Goal: Information Seeking & Learning: Learn about a topic

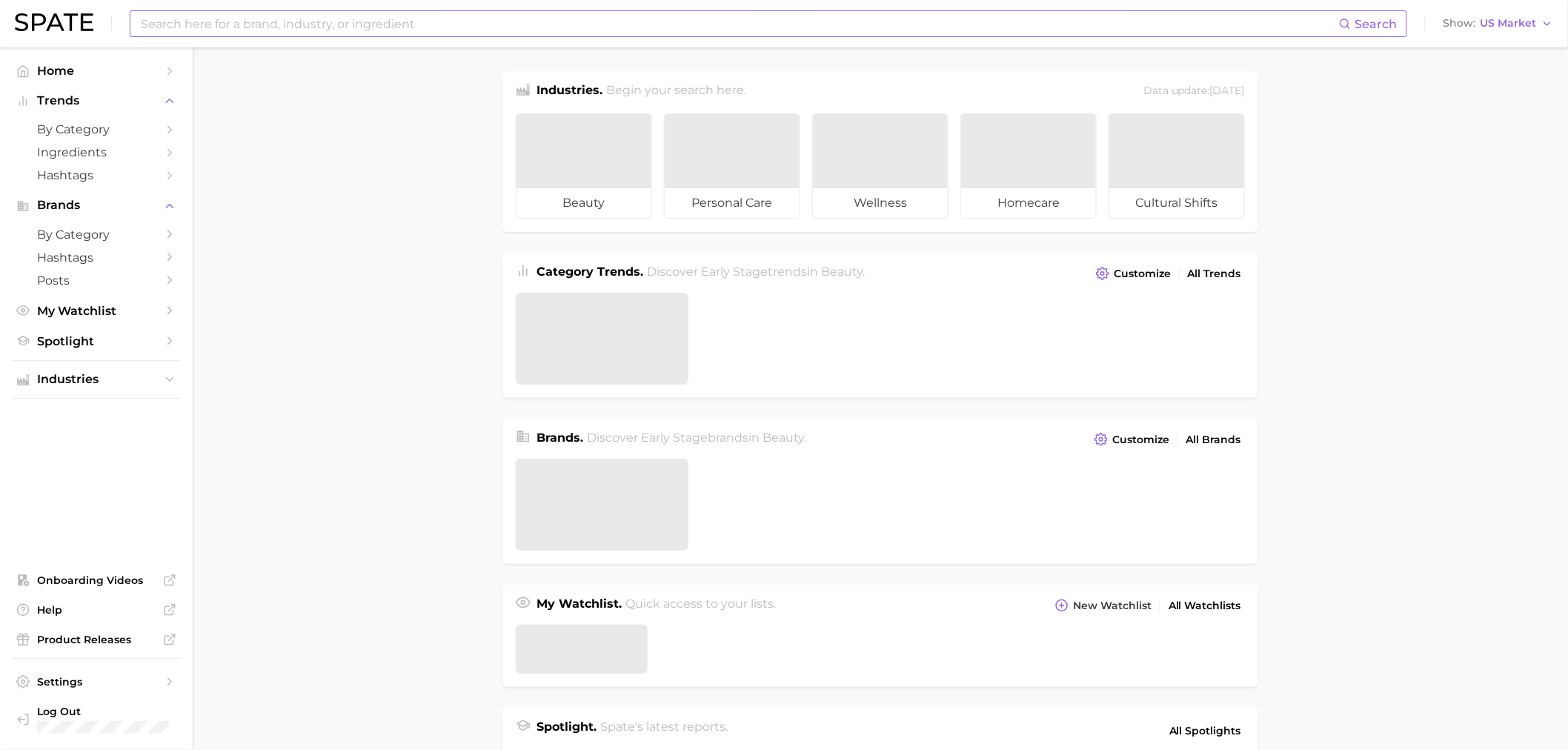
click at [311, 21] on input at bounding box center [739, 24] width 1200 height 25
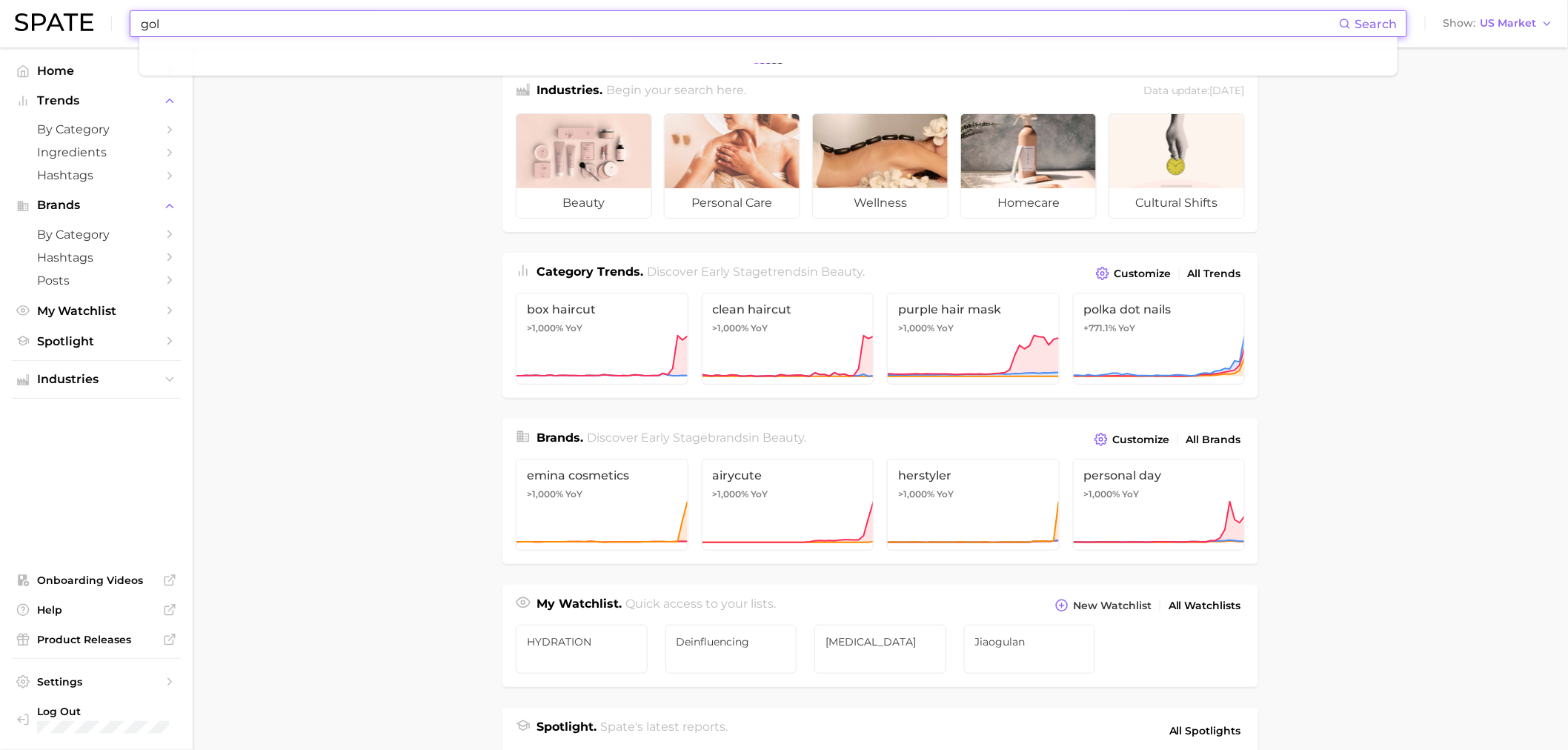
type input "goli"
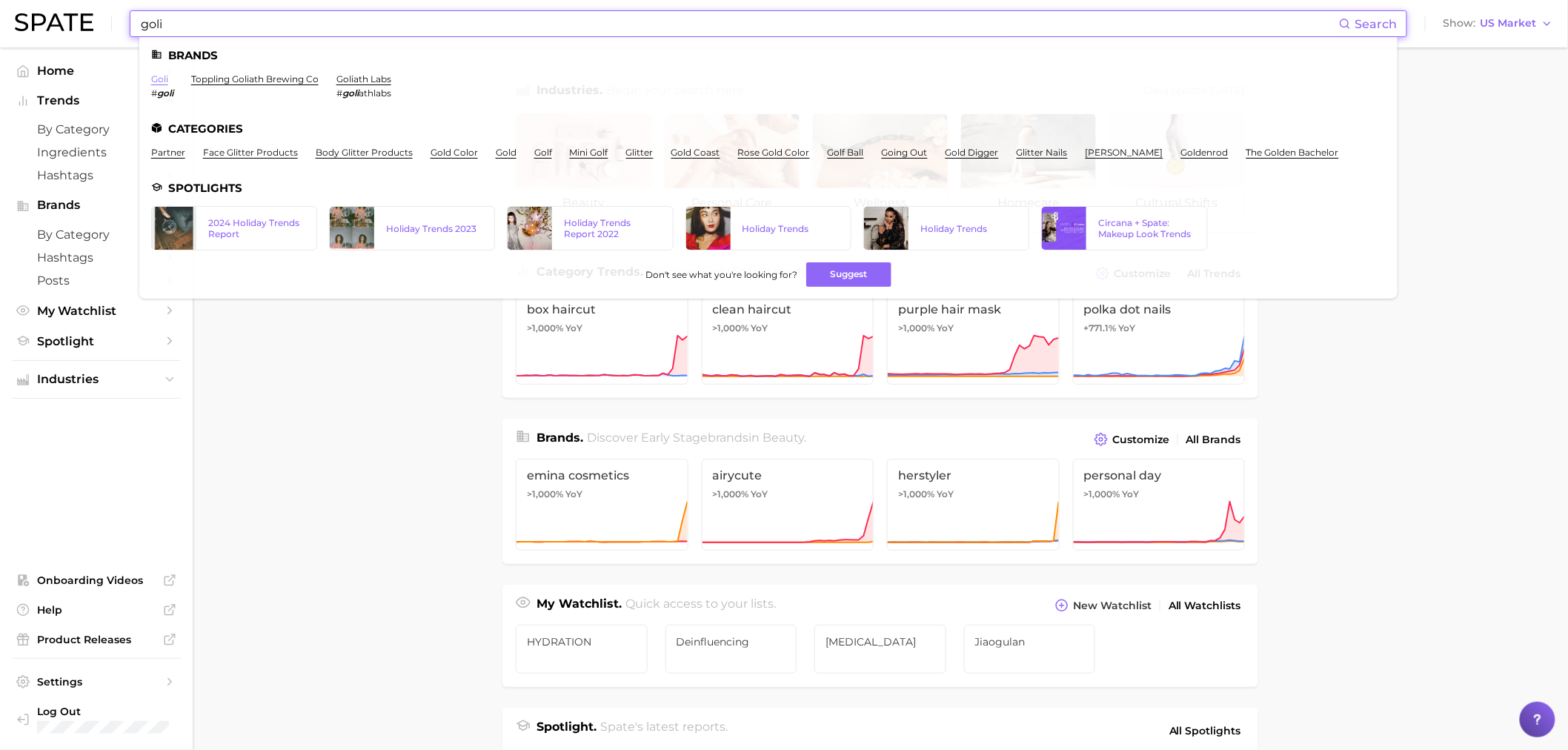
click at [153, 74] on link "goli" at bounding box center [160, 78] width 17 height 11
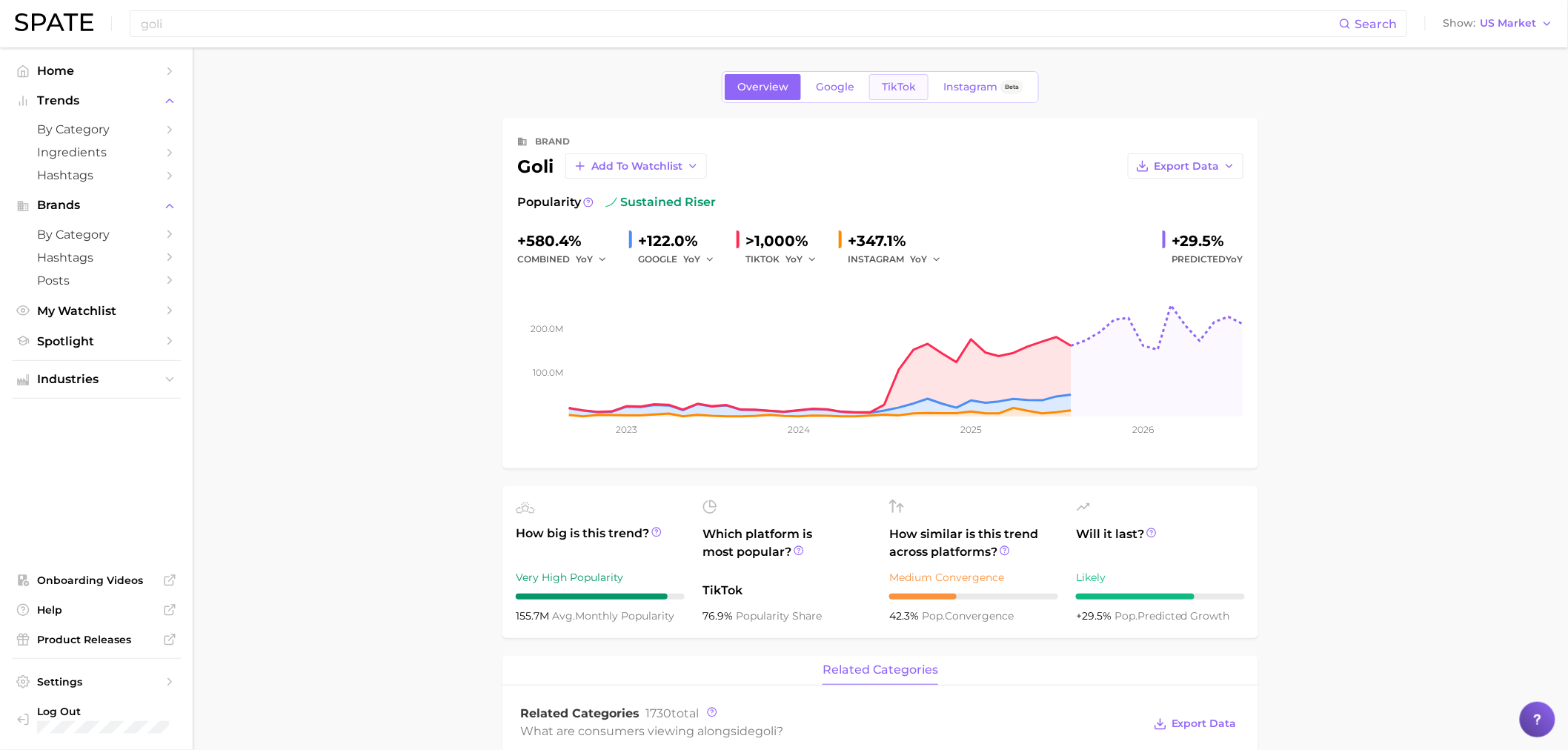
click at [897, 87] on span "TikTok" at bounding box center [898, 87] width 34 height 13
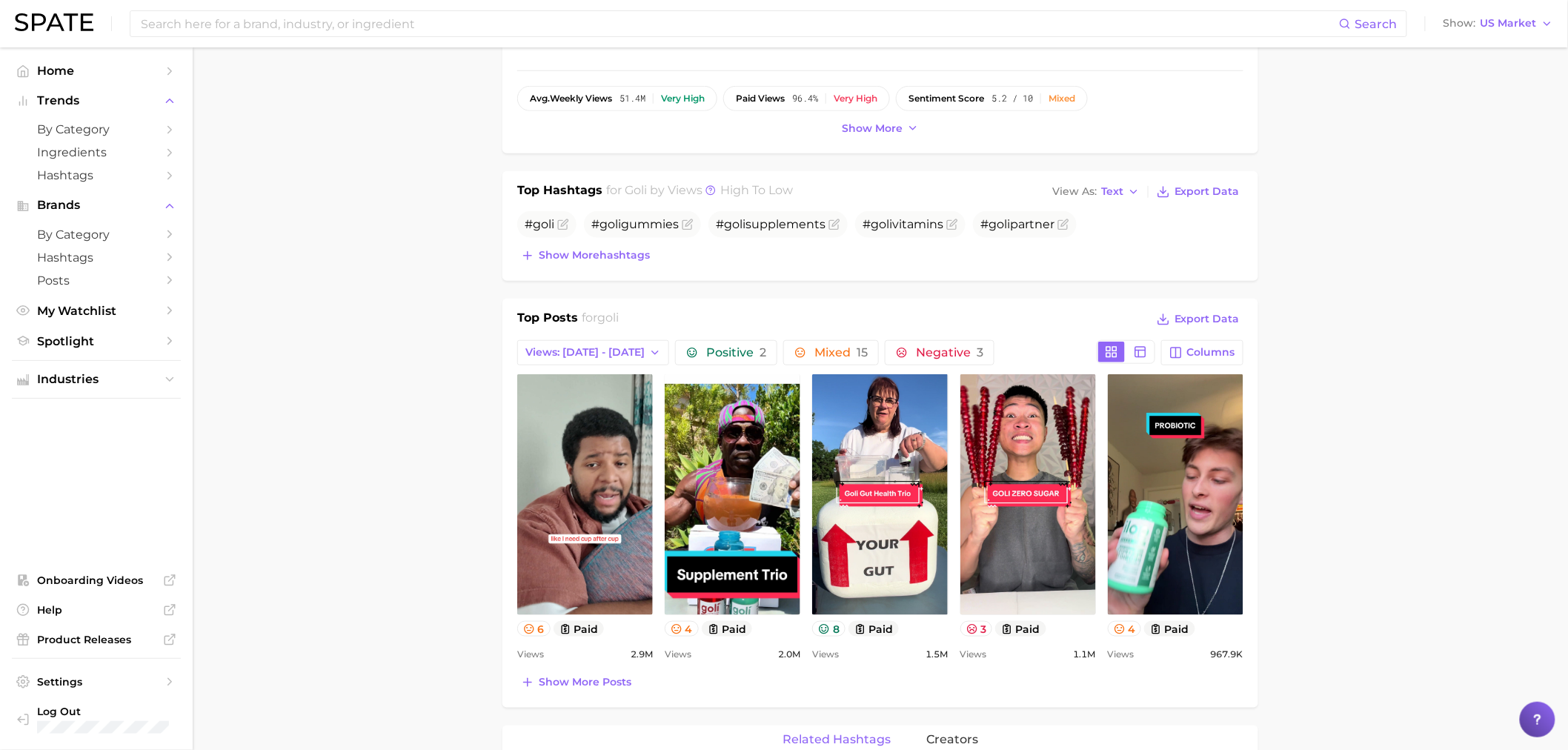
scroll to position [411, 0]
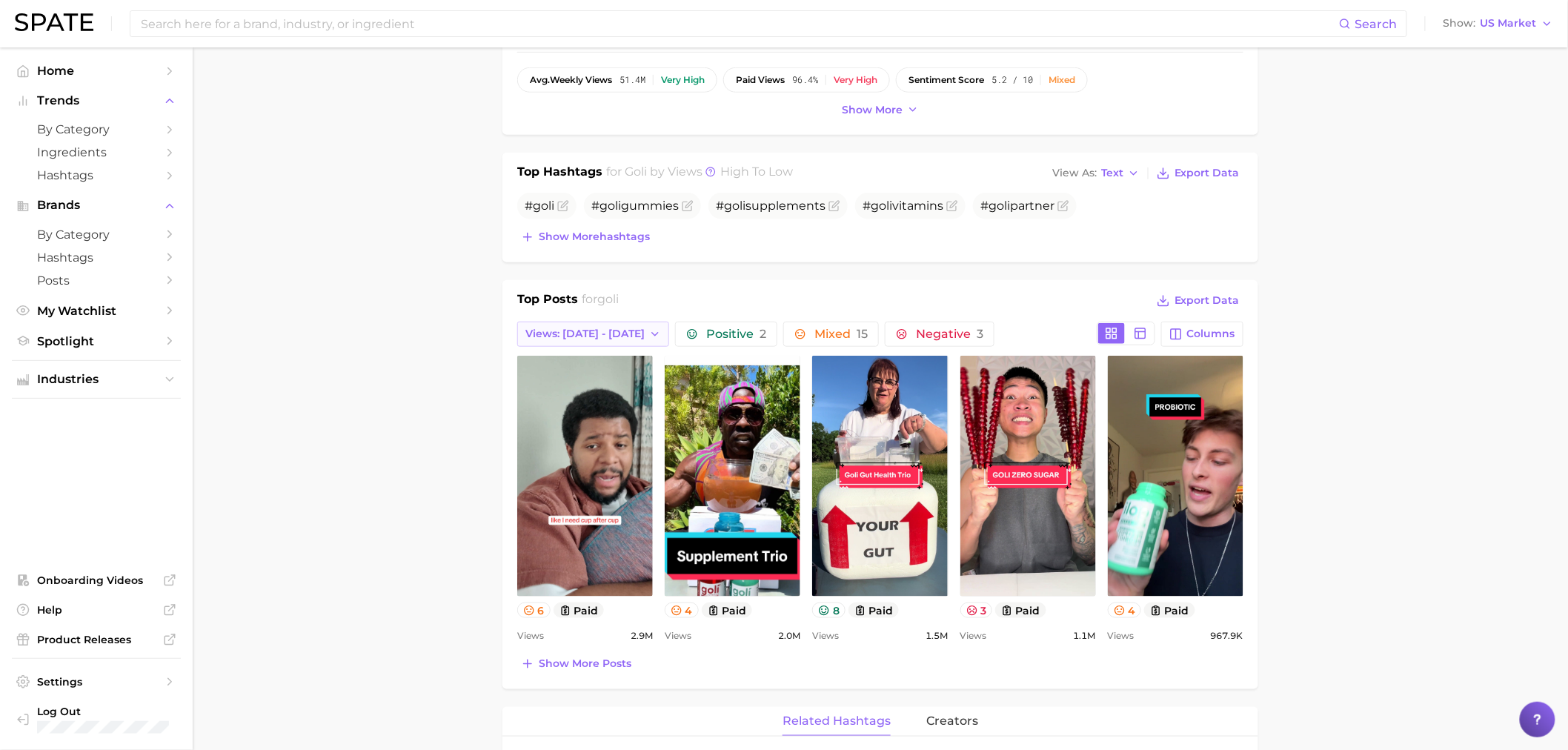
click at [594, 343] on button "Views: [DATE] - [DATE]" at bounding box center [593, 335] width 152 height 25
click at [560, 411] on span "Total Views" at bounding box center [555, 415] width 61 height 13
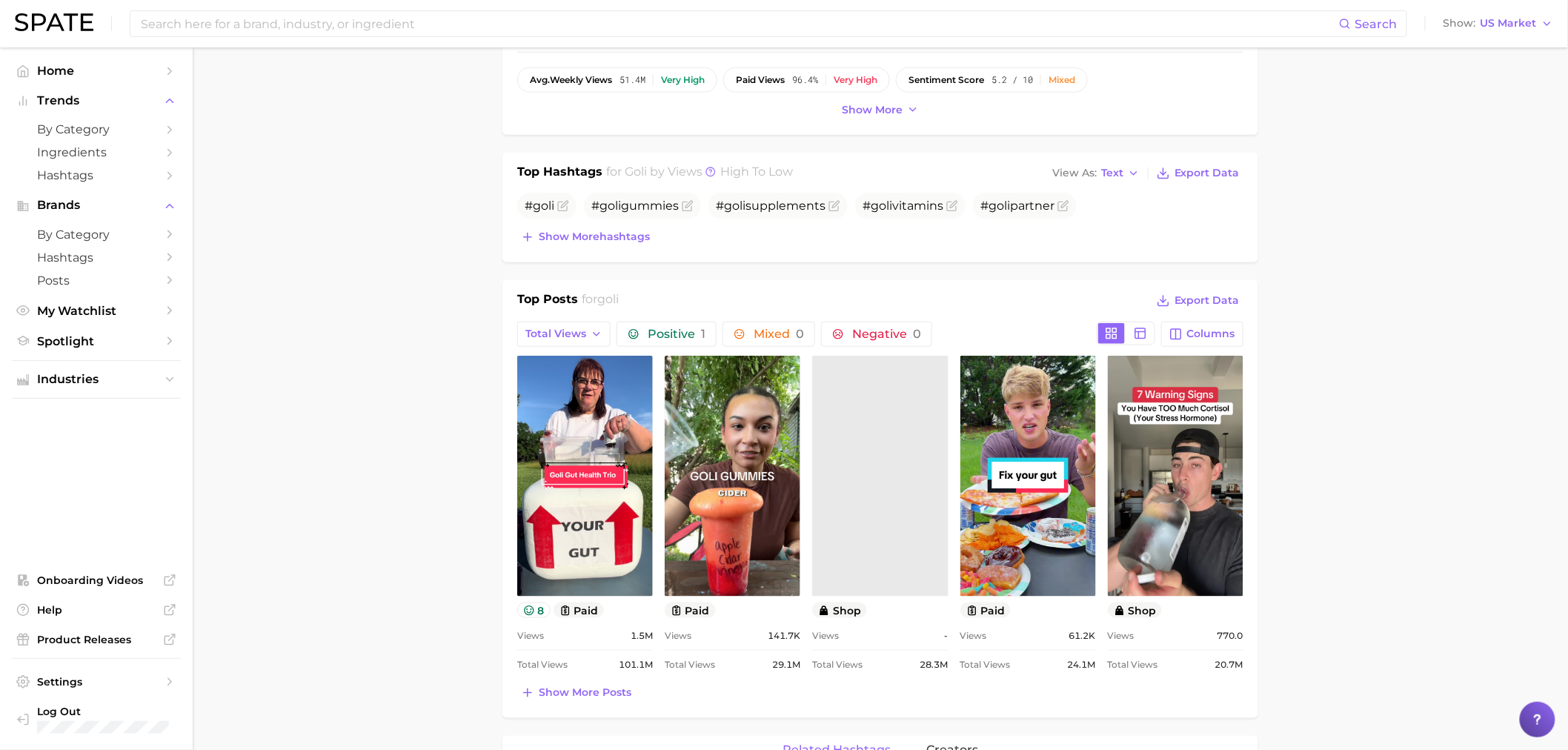
scroll to position [0, 0]
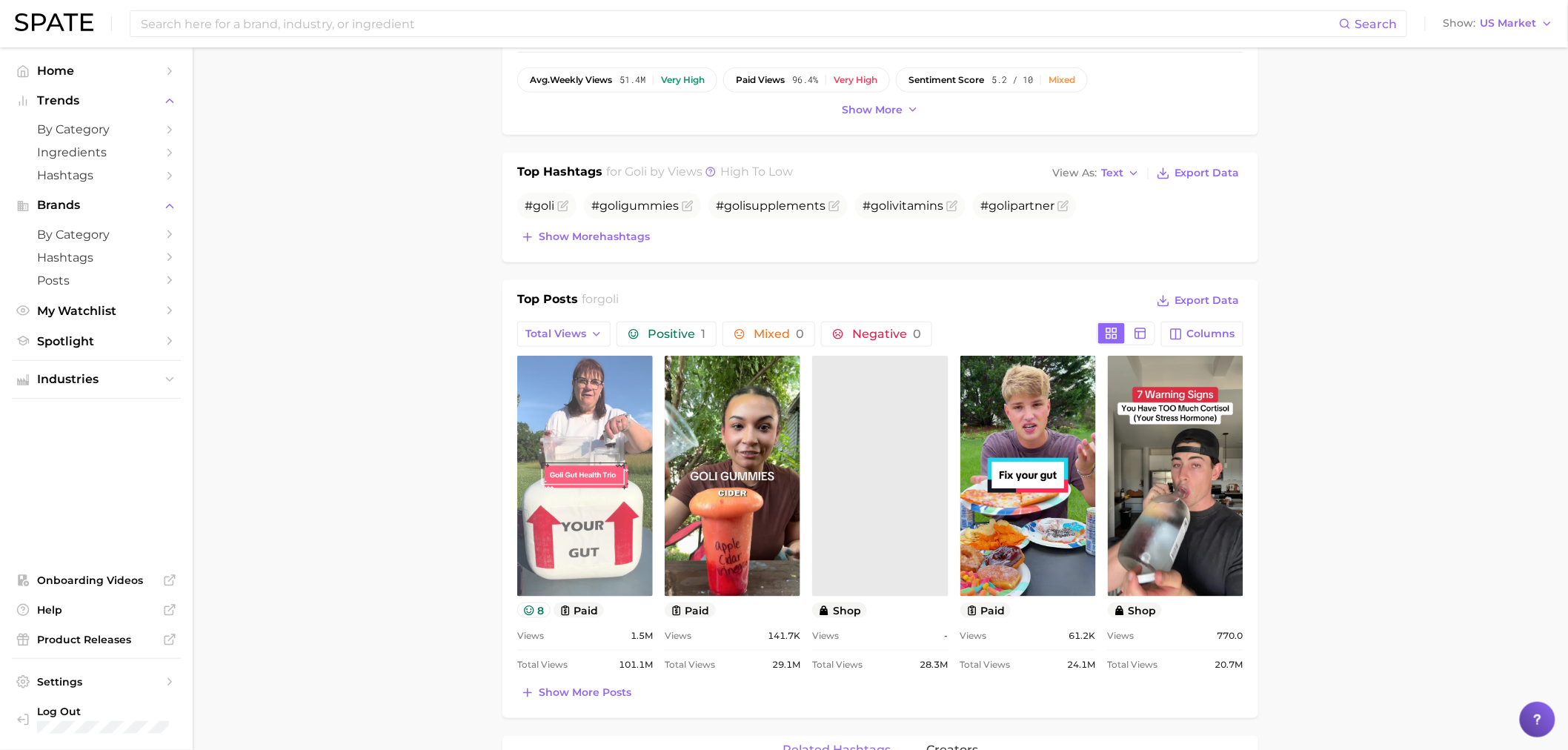
click at [574, 472] on link "view post on TikTok" at bounding box center [585, 476] width 135 height 241
